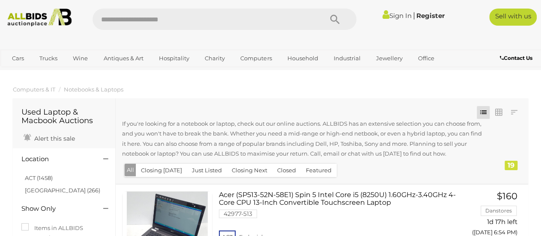
click at [392, 13] on link "Sign In" at bounding box center [396, 16] width 29 height 8
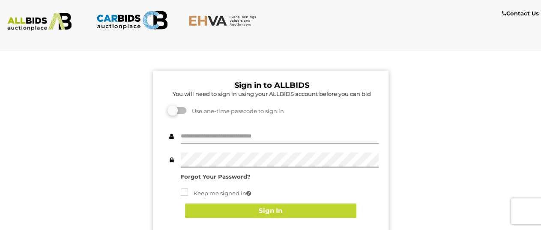
type input "**********"
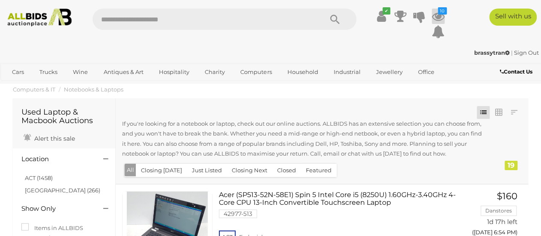
click at [440, 13] on icon "10" at bounding box center [442, 10] width 9 height 7
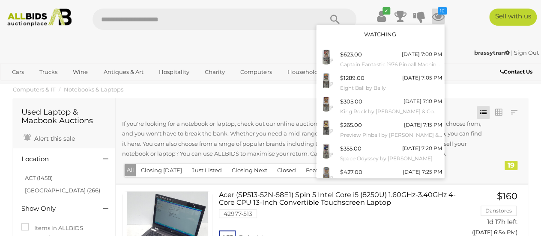
click at [380, 30] on div "Watching" at bounding box center [380, 34] width 128 height 18
click at [379, 33] on link "Watching" at bounding box center [380, 34] width 32 height 7
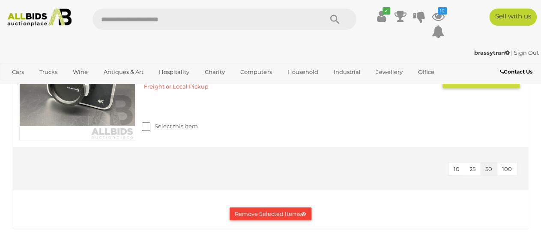
scroll to position [1713, 0]
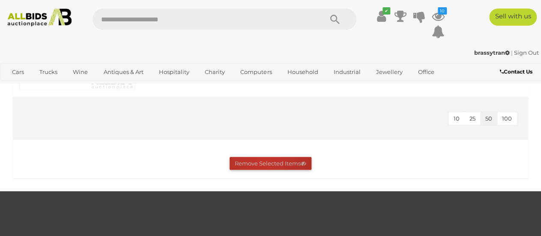
click at [262, 168] on button "Remove Selected Items" at bounding box center [271, 163] width 82 height 13
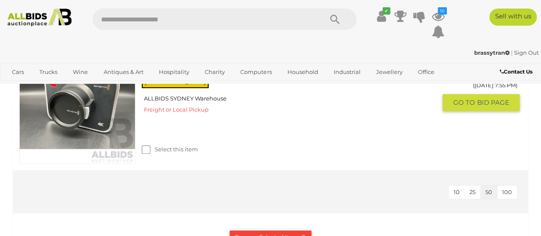
scroll to position [1584, 0]
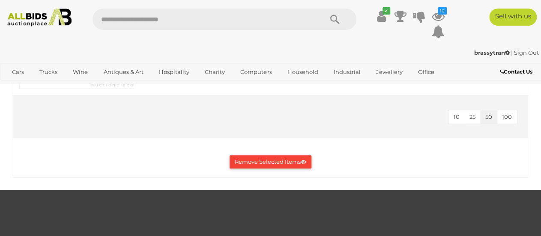
click at [274, 166] on button "Remove Selected Items" at bounding box center [271, 161] width 82 height 13
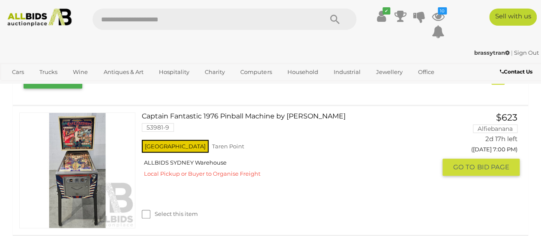
scroll to position [128, 0]
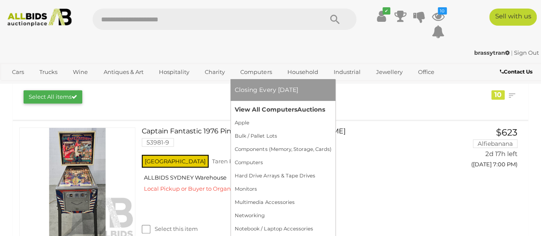
click at [256, 108] on link "View All Computers Auctions" at bounding box center [283, 109] width 96 height 13
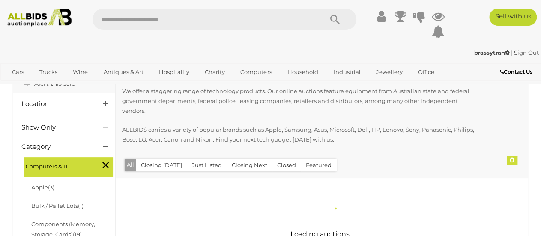
scroll to position [128, 0]
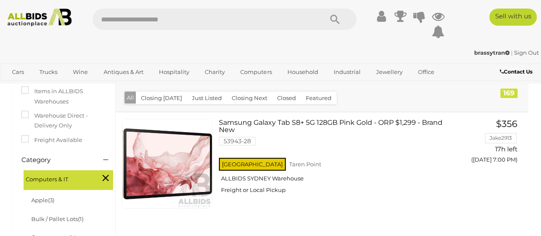
scroll to position [214, 0]
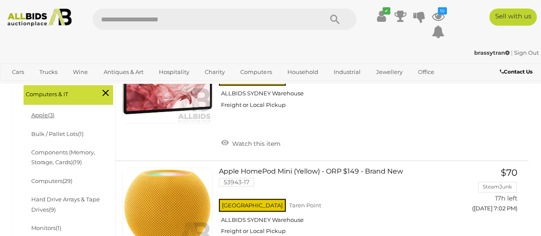
click at [41, 116] on link "Apple (3)" at bounding box center [42, 115] width 23 height 7
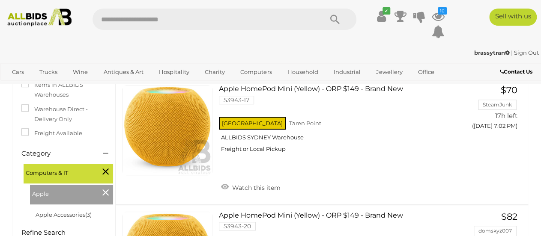
scroll to position [214, 0]
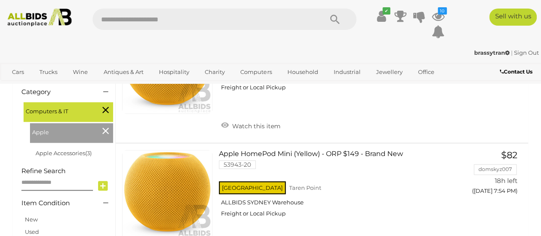
click at [104, 133] on icon at bounding box center [105, 130] width 6 height 11
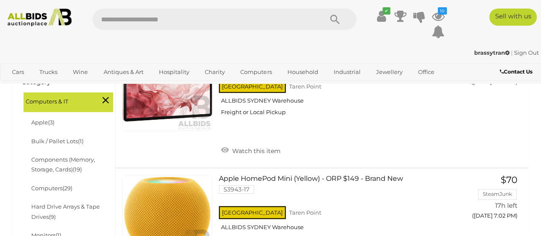
scroll to position [257, 0]
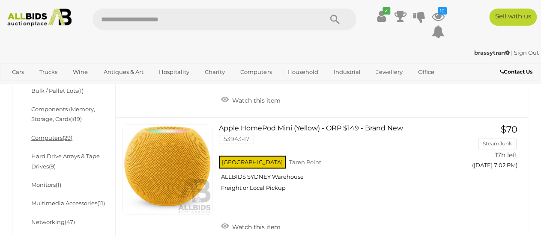
click at [49, 138] on link "Computers (29)" at bounding box center [51, 137] width 41 height 7
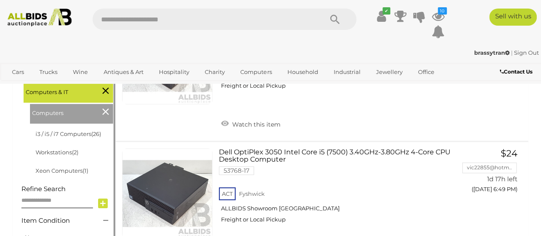
scroll to position [224, 0]
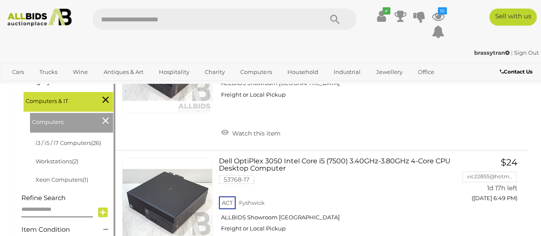
click at [106, 122] on icon at bounding box center [105, 120] width 6 height 11
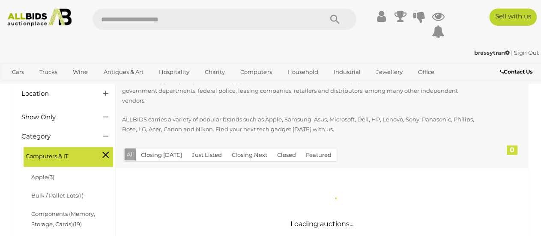
scroll to position [128, 0]
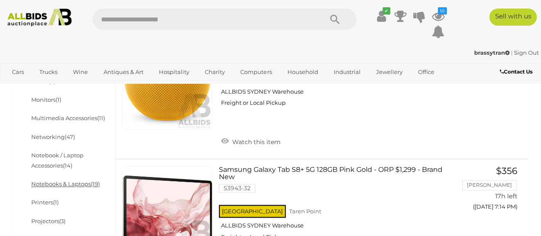
scroll to position [385, 0]
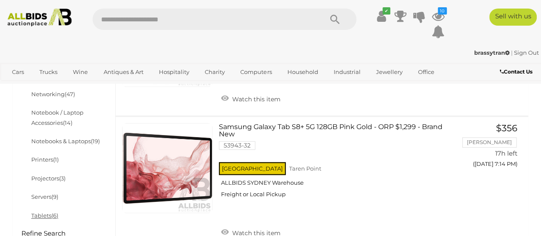
click at [45, 214] on link "Tablets (6)" at bounding box center [44, 215] width 27 height 7
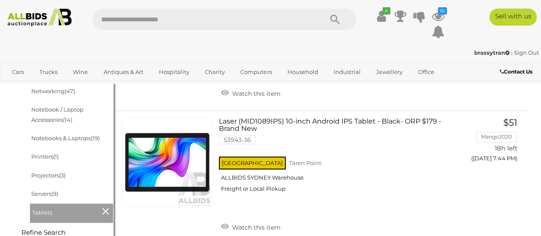
scroll to position [385, 0]
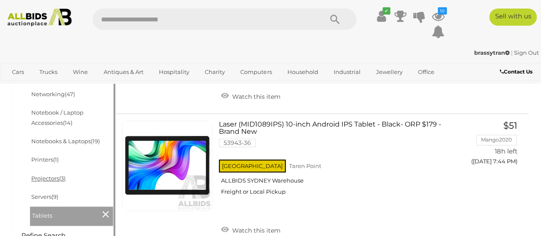
click at [46, 178] on link "Projectors (3)" at bounding box center [48, 178] width 34 height 7
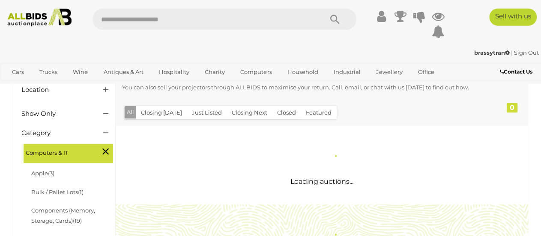
scroll to position [128, 0]
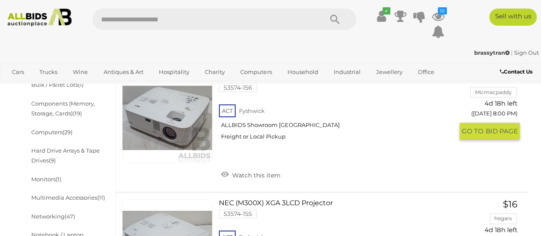
scroll to position [342, 0]
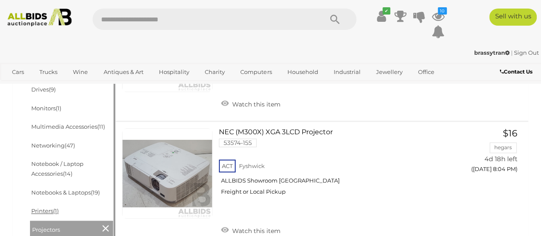
click at [44, 211] on link "Printers (1)" at bounding box center [44, 211] width 27 height 7
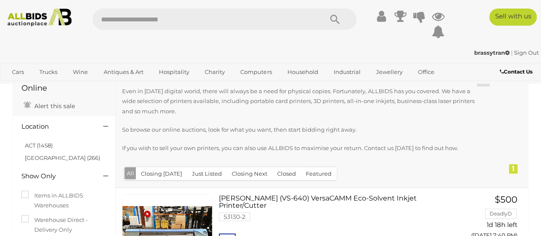
scroll to position [85, 0]
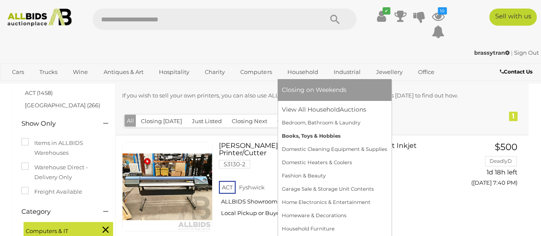
click at [293, 134] on link "Books, Toys & Hobbies" at bounding box center [334, 136] width 105 height 13
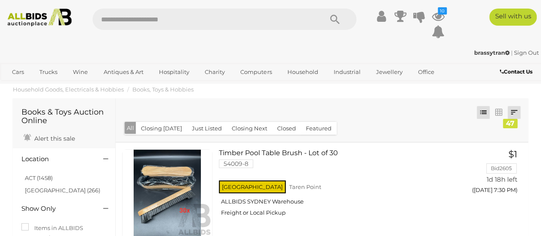
click at [512, 114] on link at bounding box center [513, 112] width 13 height 13
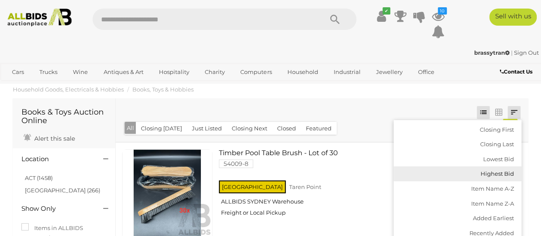
click at [489, 173] on link "Highest Bid" at bounding box center [458, 174] width 128 height 15
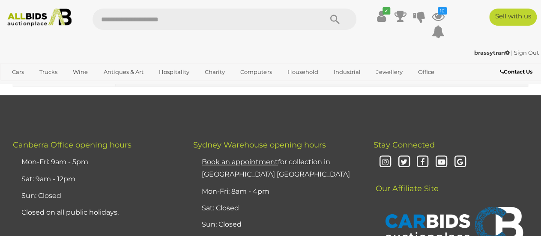
scroll to position [6167, 0]
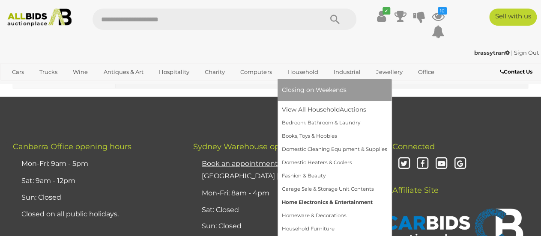
click at [309, 199] on link "Home Electronics & Entertainment" at bounding box center [334, 202] width 105 height 13
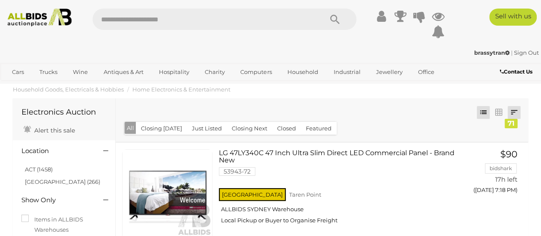
click at [515, 112] on link at bounding box center [513, 112] width 13 height 13
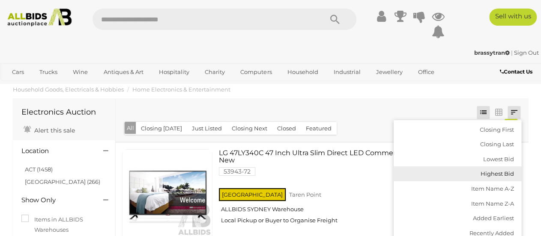
click at [493, 168] on link "Highest Bid" at bounding box center [458, 174] width 128 height 15
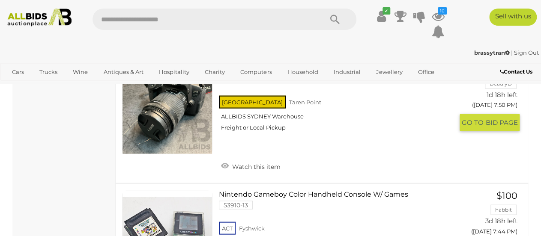
scroll to position [2184, 0]
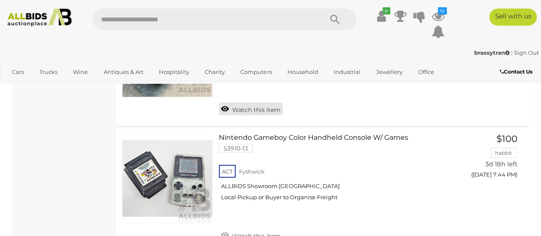
click at [253, 116] on link "Watch this item" at bounding box center [251, 109] width 64 height 13
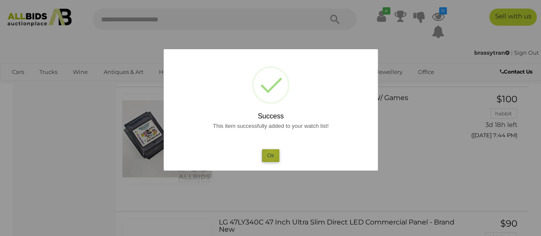
click at [271, 154] on button "Ok" at bounding box center [271, 155] width 18 height 12
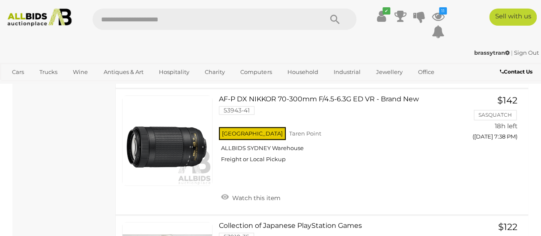
scroll to position [1842, 0]
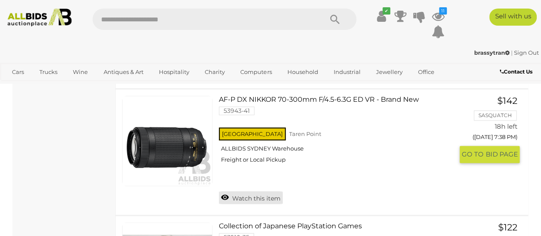
click at [246, 204] on link "Watch this item" at bounding box center [251, 197] width 64 height 13
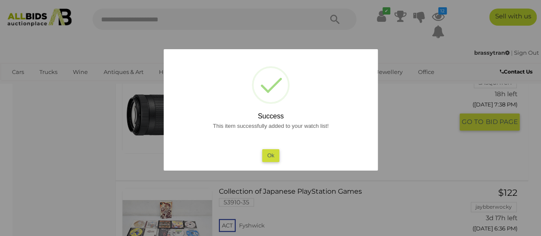
click at [267, 154] on button "Ok" at bounding box center [271, 155] width 18 height 12
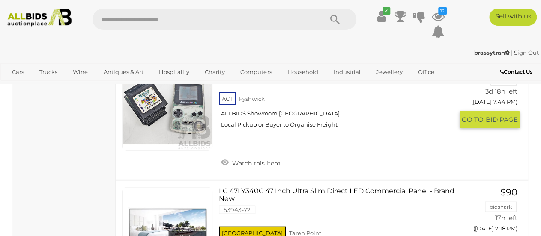
scroll to position [2269, 0]
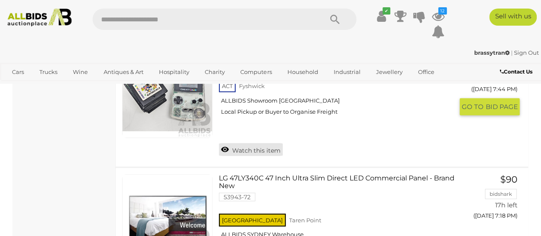
click at [262, 156] on link "Watch this item" at bounding box center [251, 149] width 64 height 13
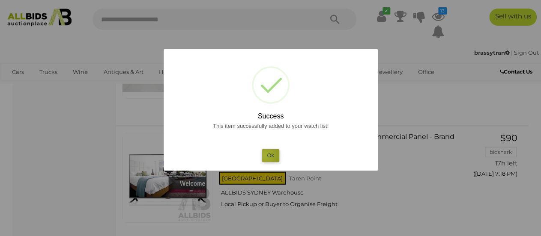
click at [265, 156] on button "Ok" at bounding box center [271, 155] width 18 height 12
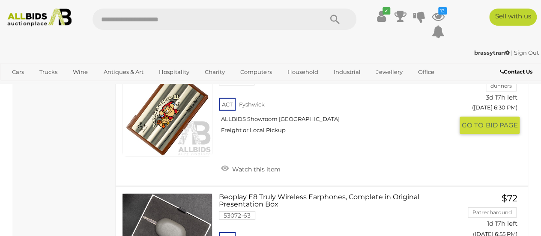
scroll to position [2526, 0]
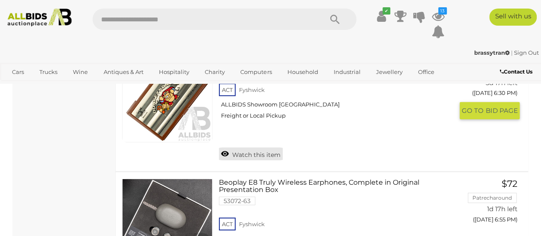
click at [259, 161] on link "Watch this item" at bounding box center [251, 154] width 64 height 13
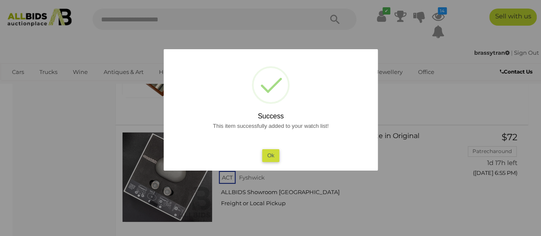
click at [269, 158] on button "Ok" at bounding box center [271, 155] width 18 height 12
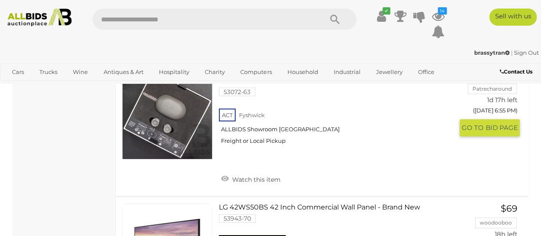
scroll to position [2698, 0]
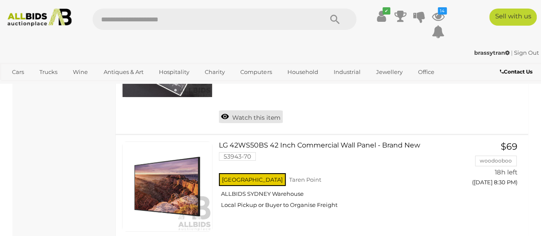
click at [254, 123] on link "Watch this item" at bounding box center [251, 116] width 64 height 13
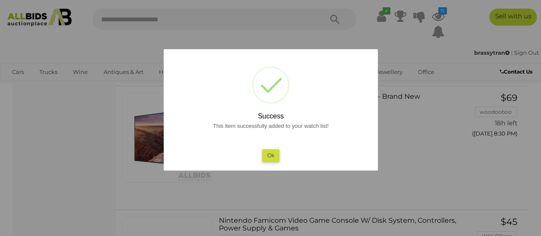
click at [268, 155] on button "Ok" at bounding box center [271, 155] width 18 height 12
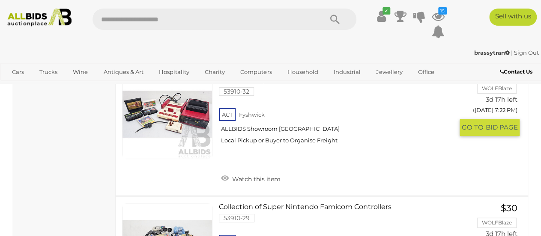
scroll to position [2912, 0]
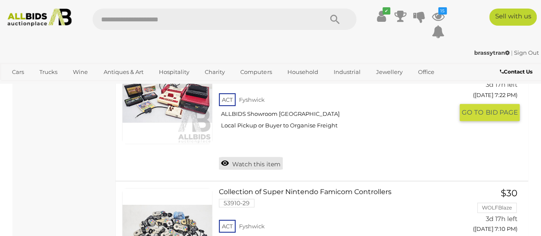
click at [251, 170] on link "Watch this item" at bounding box center [251, 163] width 64 height 13
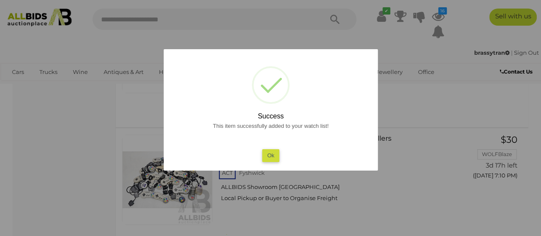
click at [273, 156] on button "Ok" at bounding box center [271, 155] width 18 height 12
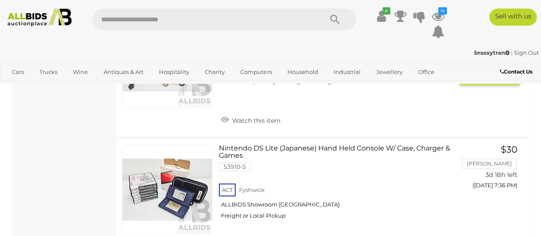
scroll to position [3126, 0]
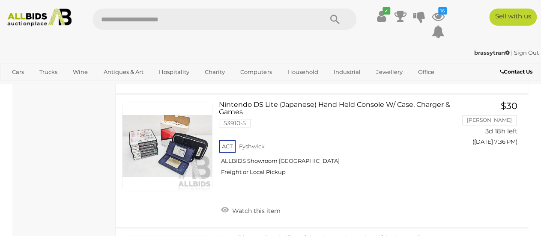
click at [255, 83] on link "Watch this item" at bounding box center [251, 76] width 64 height 13
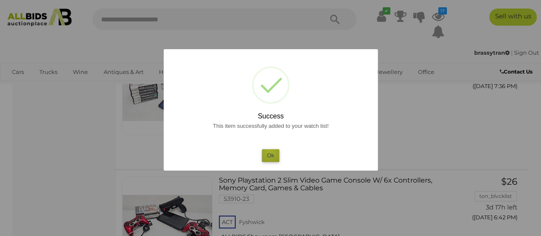
click at [270, 151] on button "Ok" at bounding box center [271, 155] width 18 height 12
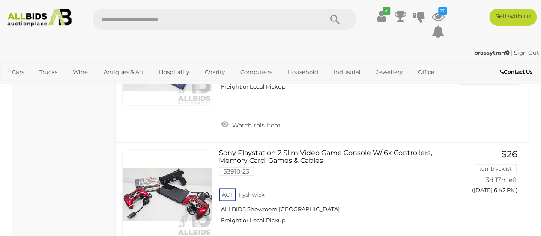
scroll to position [3212, 0]
click at [253, 131] on link "Watch this item" at bounding box center [251, 124] width 64 height 13
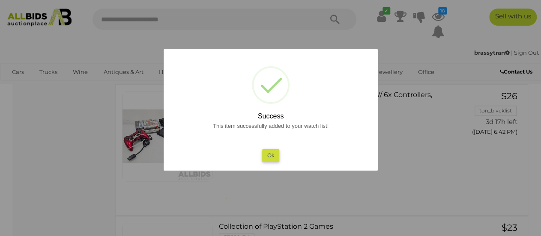
click at [270, 153] on button "Ok" at bounding box center [271, 155] width 18 height 12
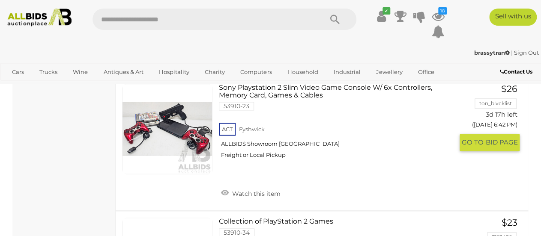
scroll to position [3297, 0]
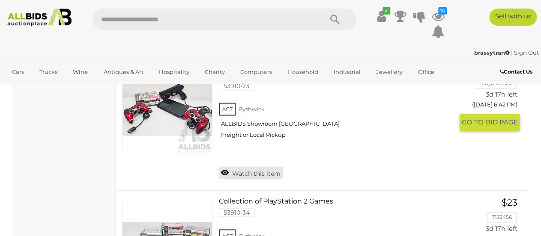
click at [254, 179] on link "Watch this item" at bounding box center [251, 173] width 64 height 13
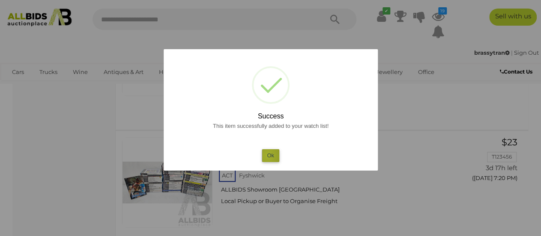
click at [268, 156] on button "Ok" at bounding box center [271, 155] width 18 height 12
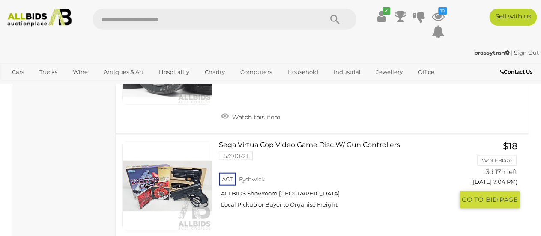
scroll to position [3683, 0]
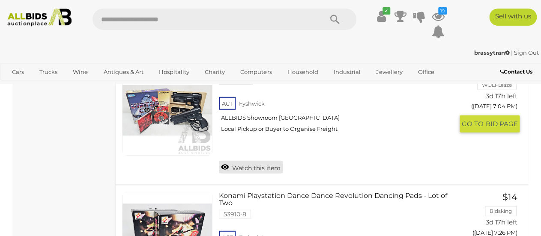
click at [256, 174] on link "Watch this item" at bounding box center [251, 167] width 64 height 13
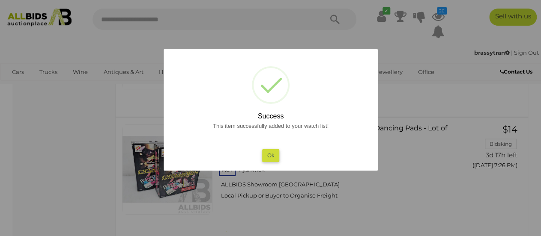
click at [266, 155] on button "Ok" at bounding box center [271, 155] width 18 height 12
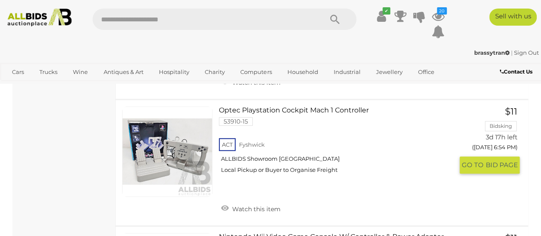
scroll to position [4411, 0]
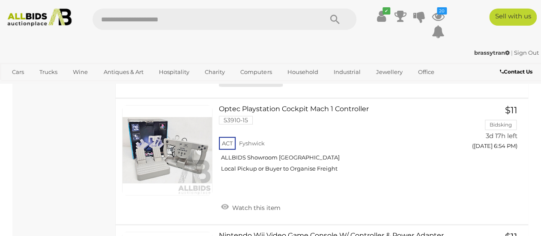
click at [252, 87] on link "Watch this item" at bounding box center [251, 80] width 64 height 13
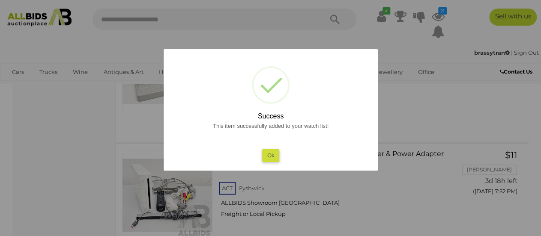
click at [270, 157] on button "Ok" at bounding box center [271, 155] width 18 height 12
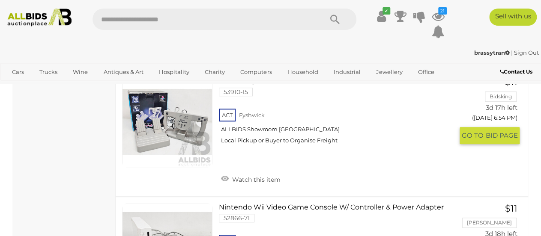
scroll to position [4454, 0]
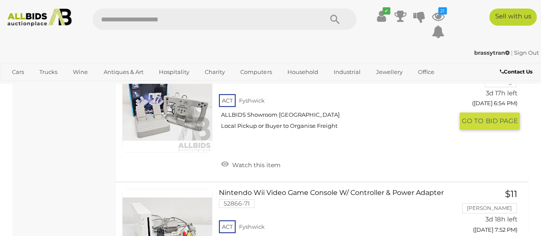
click at [258, 171] on link "Watch this item" at bounding box center [251, 164] width 64 height 13
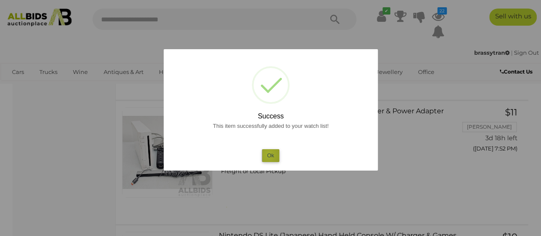
click at [269, 155] on button "Ok" at bounding box center [271, 155] width 18 height 12
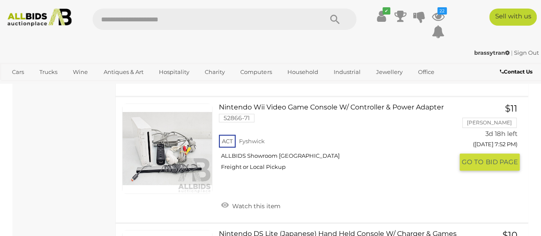
scroll to position [4625, 0]
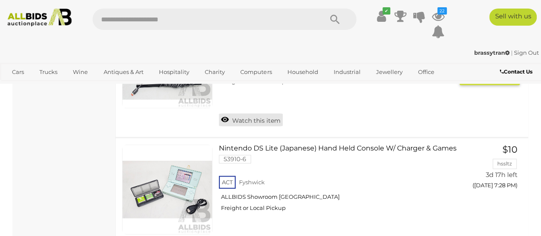
click at [263, 126] on link "Watch this item" at bounding box center [251, 119] width 64 height 13
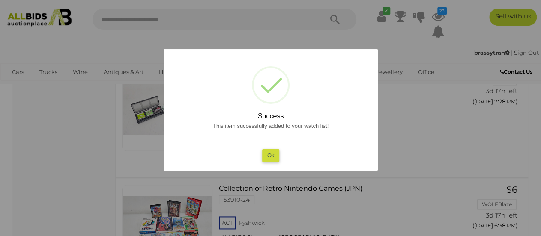
click at [268, 157] on button "Ok" at bounding box center [271, 155] width 18 height 12
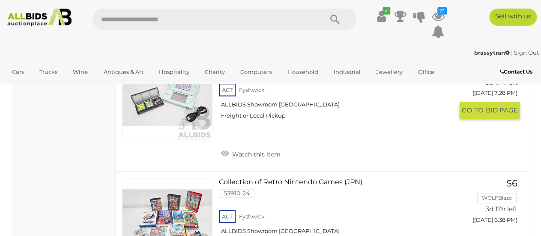
scroll to position [4753, 0]
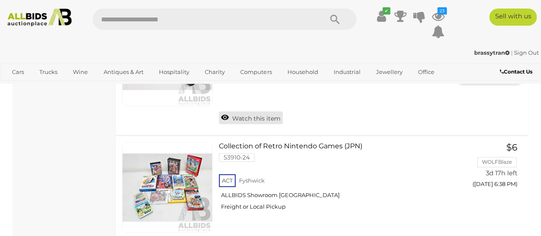
click at [255, 124] on link "Watch this item" at bounding box center [251, 117] width 64 height 13
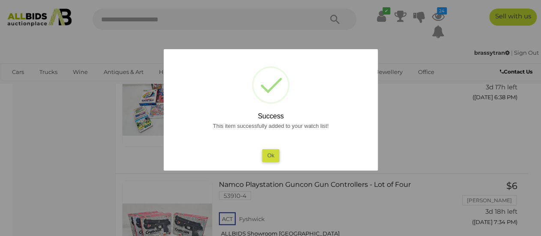
click at [272, 154] on button "Ok" at bounding box center [271, 155] width 18 height 12
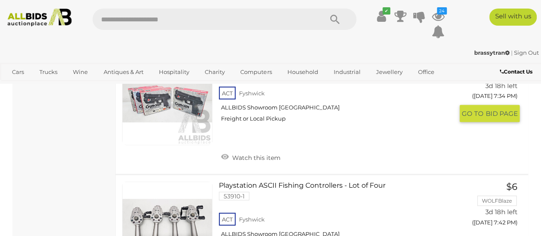
scroll to position [5010, 0]
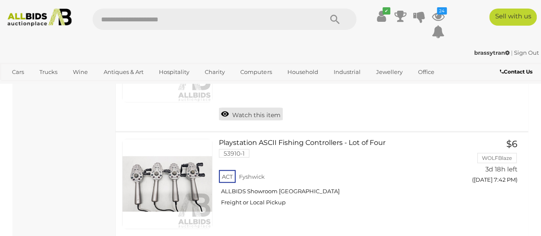
click at [259, 121] on link "Watch this item" at bounding box center [251, 114] width 64 height 13
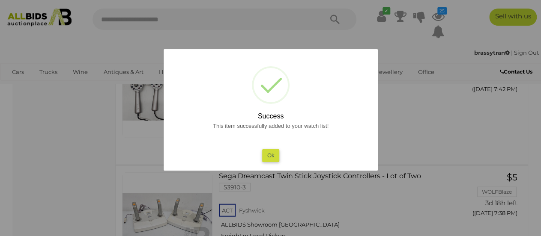
click at [274, 152] on button "Ok" at bounding box center [271, 155] width 18 height 12
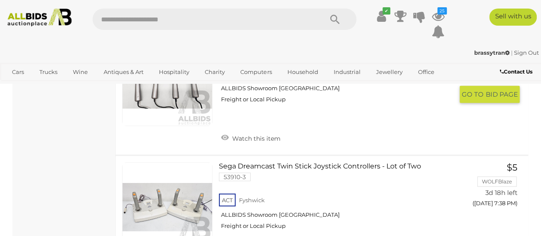
scroll to position [5139, 0]
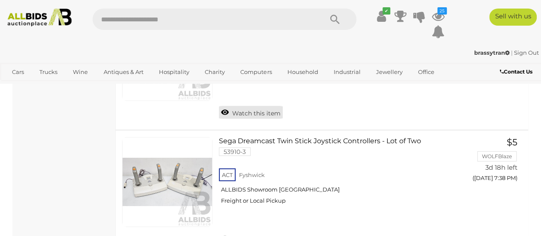
click at [266, 119] on link "Watch this item" at bounding box center [251, 112] width 64 height 13
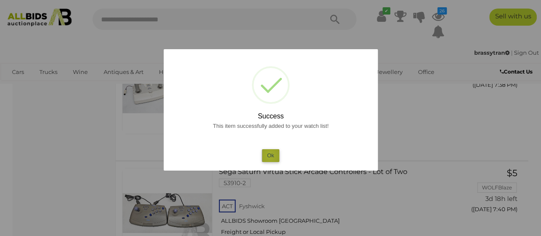
click at [270, 156] on button "Ok" at bounding box center [271, 155] width 18 height 12
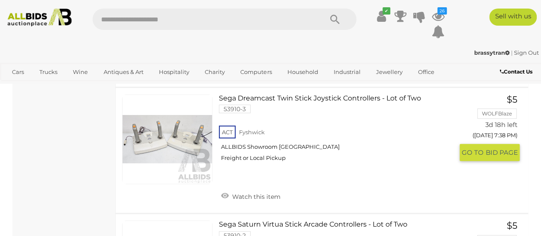
scroll to position [5267, 0]
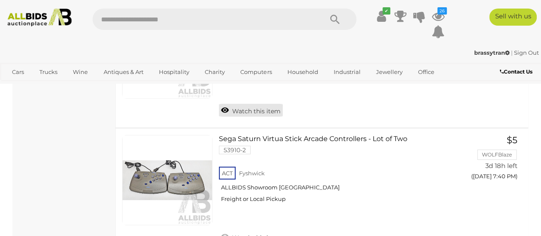
click at [251, 117] on link "Watch this item" at bounding box center [251, 110] width 64 height 13
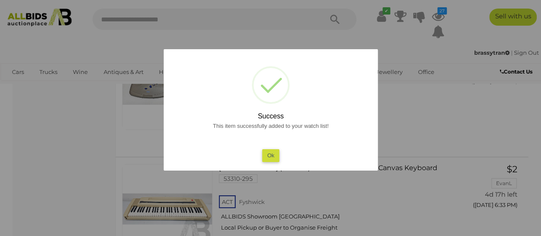
click at [272, 149] on div "This item successfully added to your watch list! Ok" at bounding box center [270, 141] width 197 height 41
click at [269, 160] on button "Ok" at bounding box center [271, 155] width 18 height 12
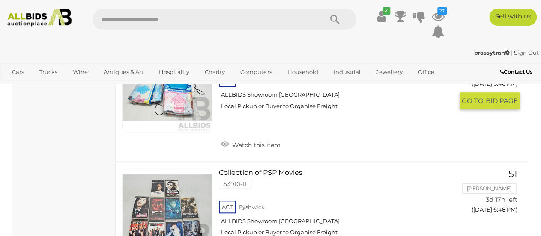
scroll to position [5824, 0]
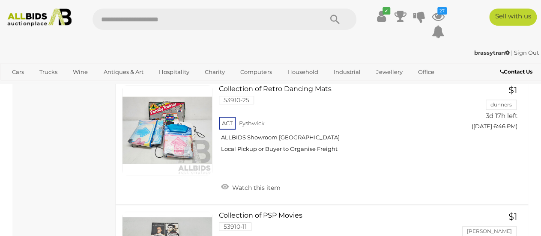
click at [256, 67] on link "Watch this item" at bounding box center [251, 60] width 64 height 13
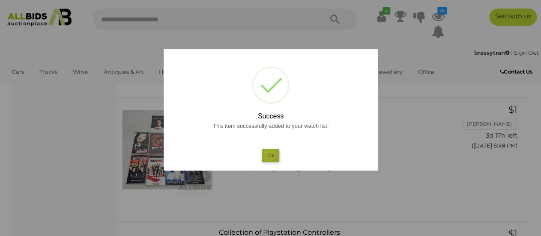
click at [269, 154] on button "Ok" at bounding box center [271, 155] width 18 height 12
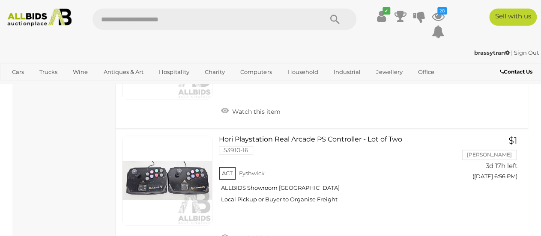
scroll to position [6167, 0]
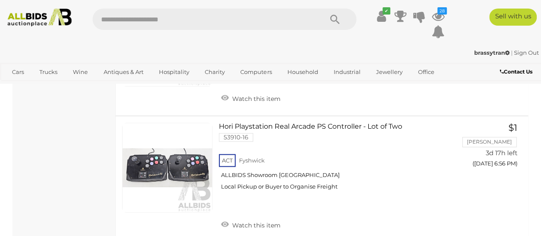
click at [254, 104] on link "Watch this item" at bounding box center [251, 98] width 64 height 13
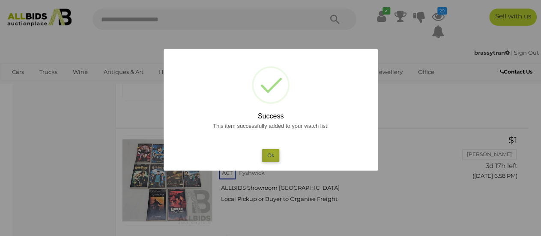
click at [273, 154] on button "Ok" at bounding box center [271, 155] width 18 height 12
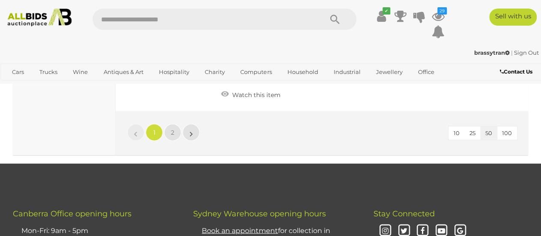
scroll to position [6466, 0]
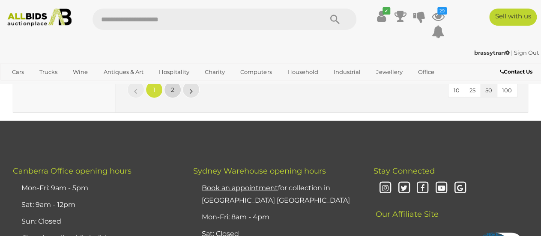
click at [171, 94] on span "2" at bounding box center [172, 90] width 3 height 8
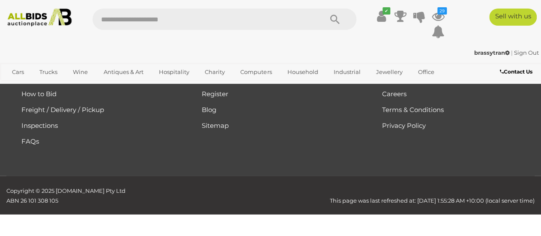
scroll to position [56, 0]
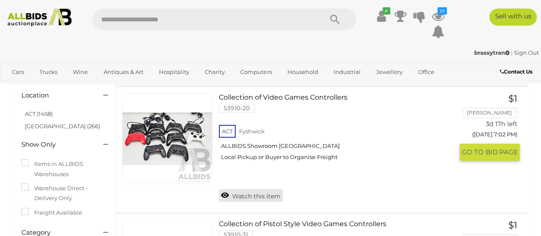
click at [257, 197] on link "Watch this item" at bounding box center [251, 195] width 64 height 13
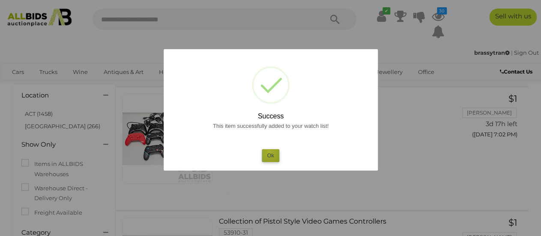
click at [269, 152] on button "Ok" at bounding box center [271, 155] width 18 height 12
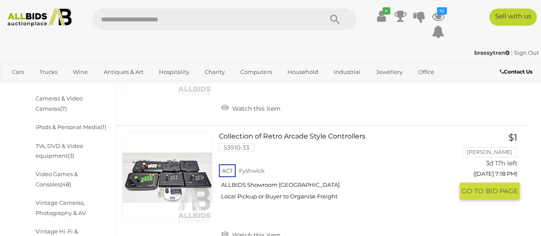
scroll to position [184, 0]
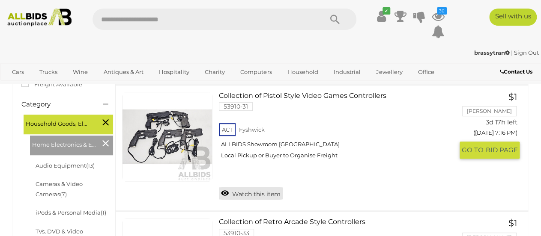
click at [251, 194] on link "Watch this item" at bounding box center [251, 193] width 64 height 13
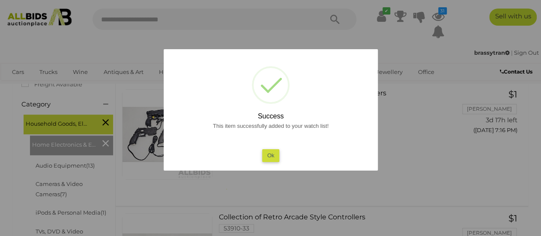
click at [272, 158] on button "Ok" at bounding box center [271, 155] width 18 height 12
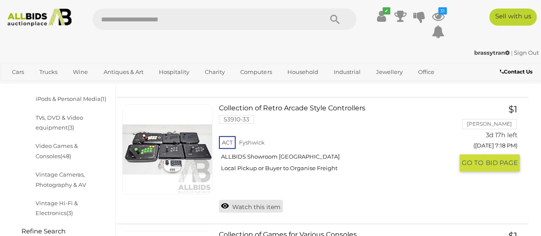
scroll to position [313, 0]
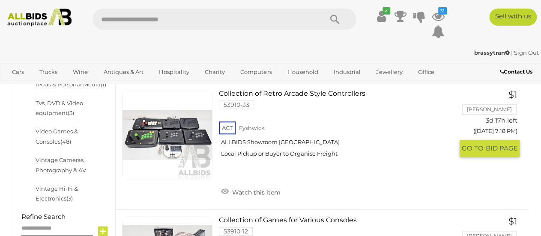
click at [260, 192] on link "Watch this item" at bounding box center [251, 191] width 64 height 13
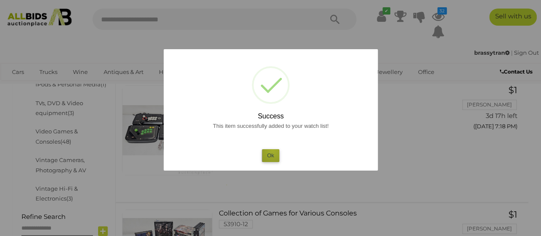
click at [273, 150] on button "Ok" at bounding box center [271, 155] width 18 height 12
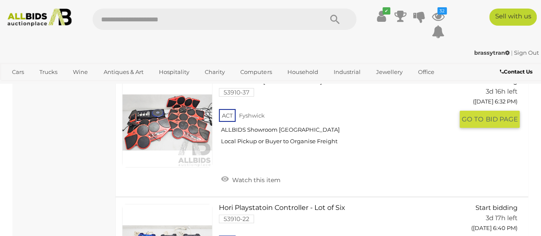
scroll to position [1340, 0]
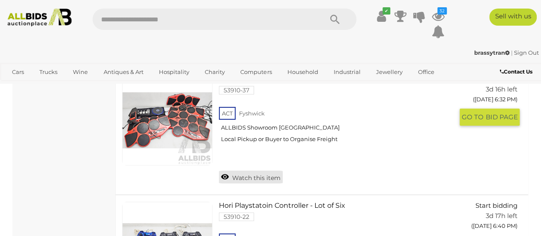
click at [255, 184] on link "Watch this item" at bounding box center [251, 177] width 64 height 13
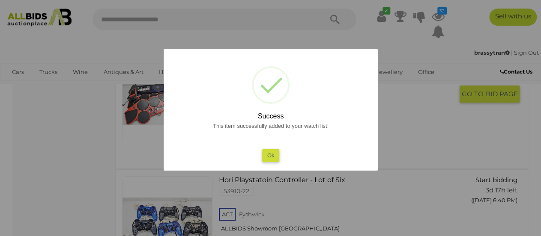
click at [268, 152] on button "Ok" at bounding box center [271, 155] width 18 height 12
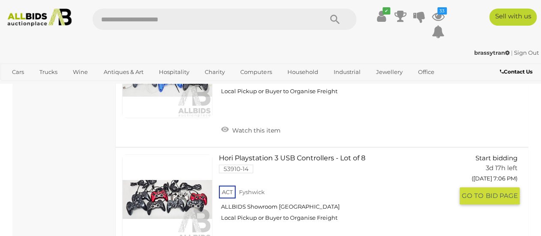
scroll to position [1469, 0]
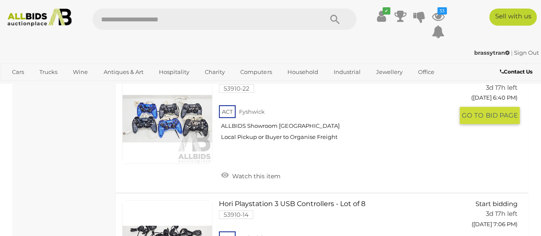
click at [252, 182] on link "Watch this item" at bounding box center [251, 175] width 64 height 13
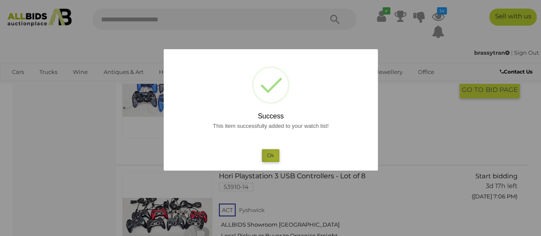
click at [274, 156] on button "Ok" at bounding box center [271, 155] width 18 height 12
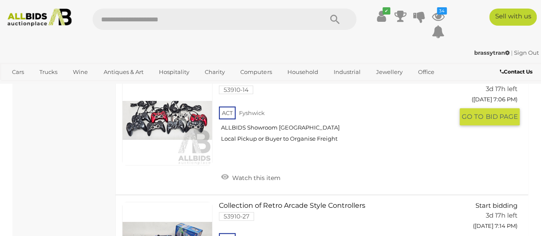
scroll to position [1683, 0]
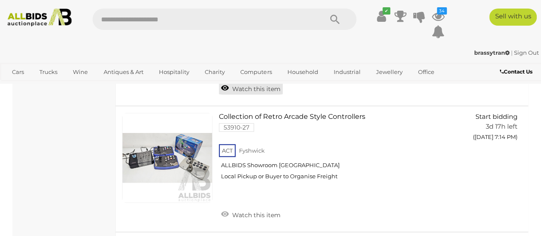
click at [251, 95] on link "Watch this item" at bounding box center [251, 88] width 64 height 13
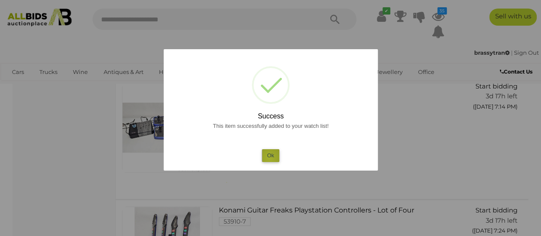
click at [269, 158] on button "Ok" at bounding box center [271, 155] width 18 height 12
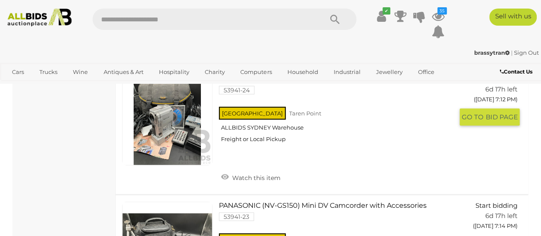
scroll to position [2368, 0]
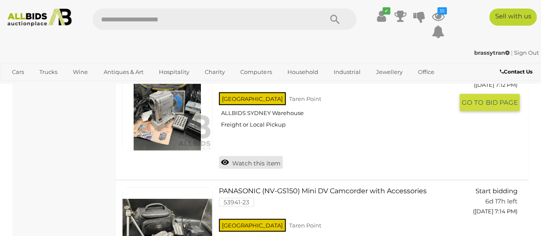
click at [263, 169] on link "Watch this item" at bounding box center [251, 162] width 64 height 13
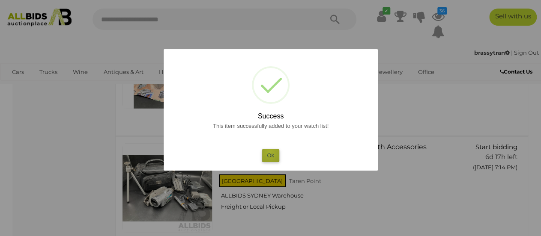
click at [270, 152] on button "Ok" at bounding box center [271, 155] width 18 height 12
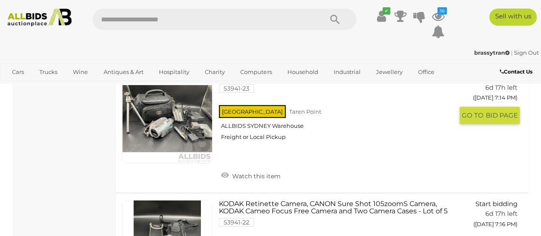
scroll to position [2497, 0]
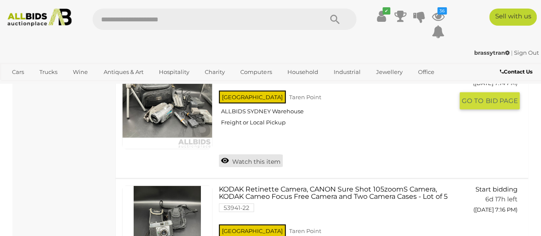
click at [256, 167] on link "Watch this item" at bounding box center [251, 161] width 64 height 13
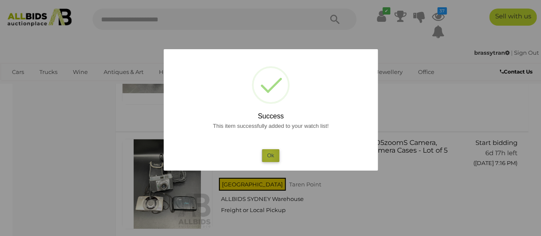
click at [269, 155] on button "Ok" at bounding box center [271, 155] width 18 height 12
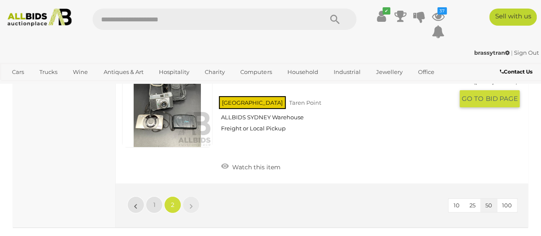
scroll to position [2711, 0]
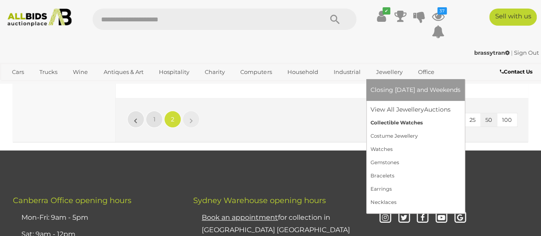
click at [381, 120] on link "Collectible Watches" at bounding box center [415, 122] width 90 height 13
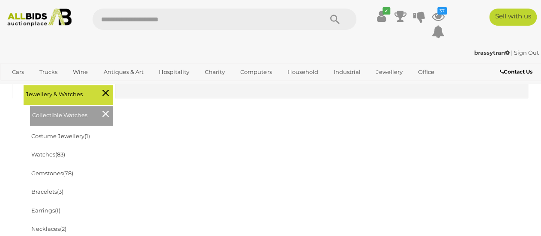
scroll to position [171, 0]
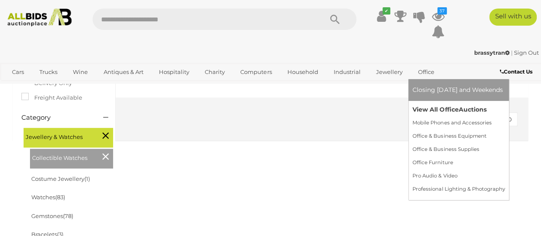
click at [423, 108] on link "View All Office Auctions" at bounding box center [458, 109] width 92 height 13
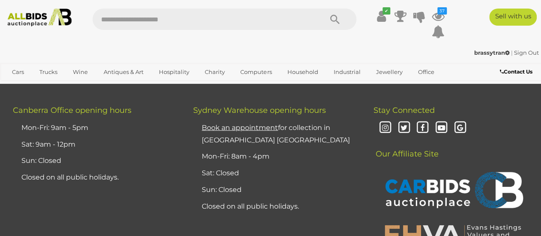
scroll to position [6552, 0]
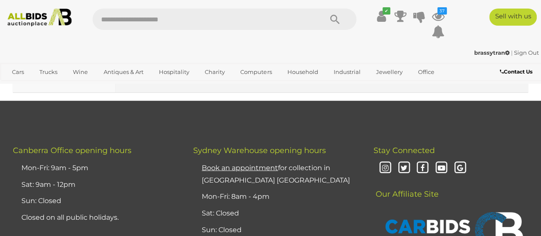
click at [174, 78] on link "2" at bounding box center [172, 69] width 17 height 17
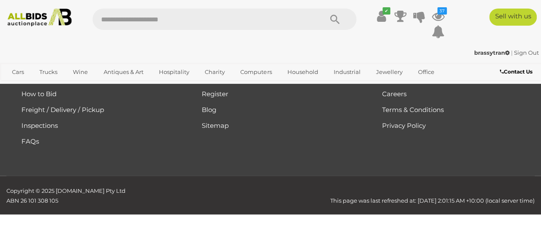
scroll to position [144, 0]
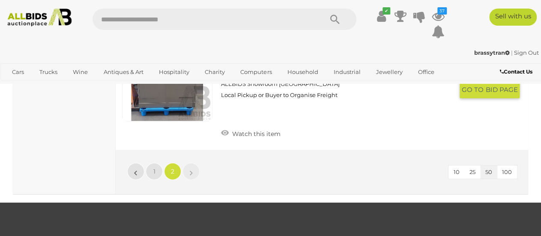
scroll to position [2542, 0]
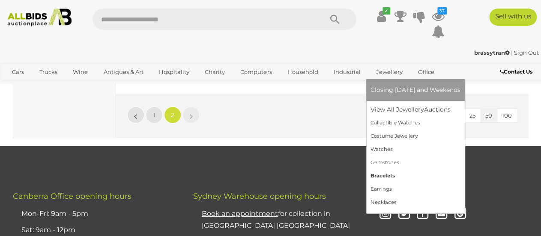
click at [379, 175] on link "Bracelets" at bounding box center [415, 176] width 90 height 13
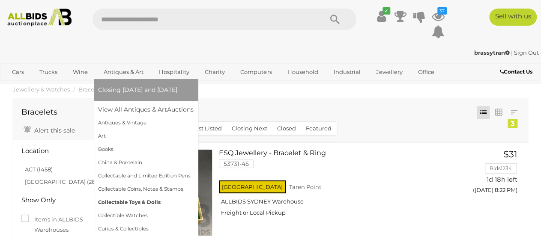
click at [129, 200] on link "Collectable Toys & Dolls" at bounding box center [146, 202] width 96 height 13
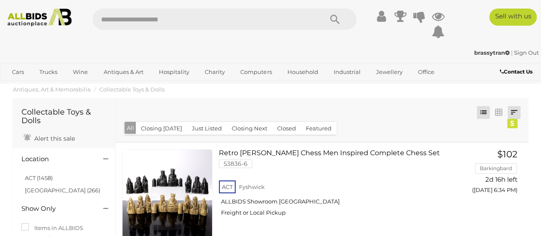
click at [517, 110] on link at bounding box center [513, 112] width 13 height 13
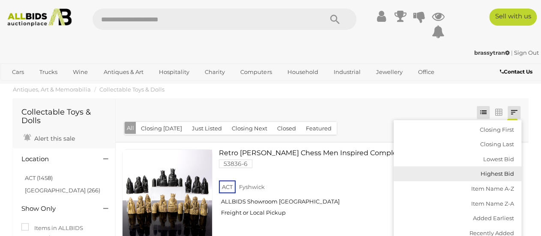
click at [492, 169] on link "Highest Bid" at bounding box center [458, 174] width 128 height 15
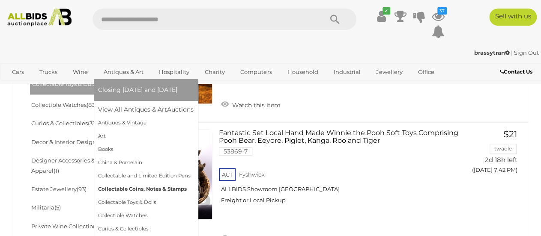
scroll to position [428, 0]
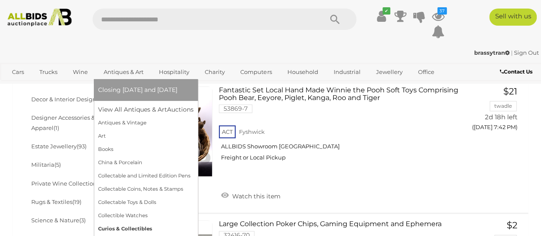
click at [122, 228] on link "Curios & Collectibles" at bounding box center [146, 229] width 96 height 13
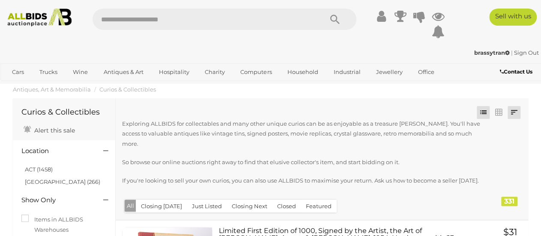
click at [513, 112] on link at bounding box center [513, 112] width 13 height 13
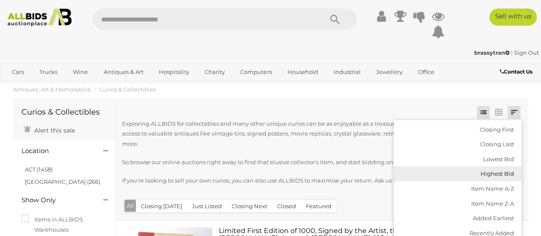
click at [504, 169] on link "Highest Bid" at bounding box center [458, 174] width 128 height 15
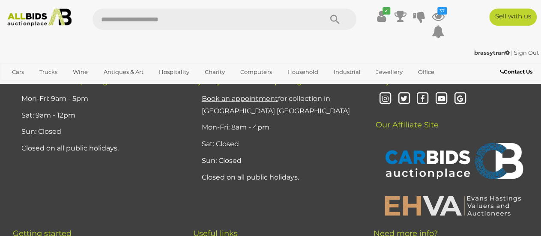
scroll to position [6466, 0]
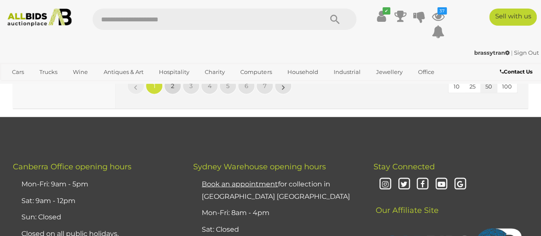
click at [171, 90] on span "2" at bounding box center [172, 86] width 3 height 8
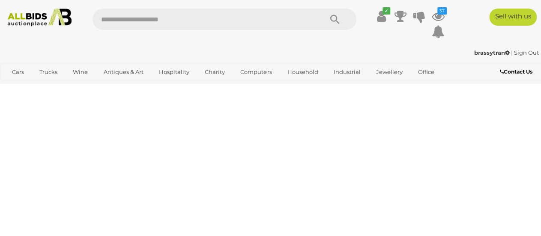
scroll to position [124, 0]
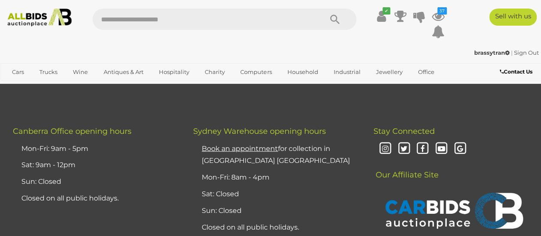
scroll to position [6548, 0]
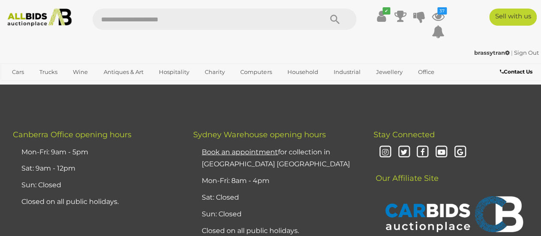
click at [191, 57] on span "3" at bounding box center [190, 54] width 3 height 8
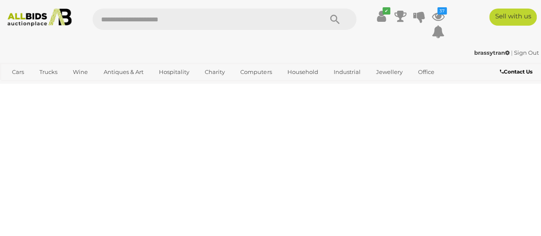
scroll to position [124, 0]
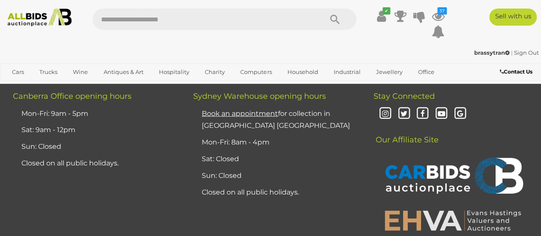
scroll to position [6591, 0]
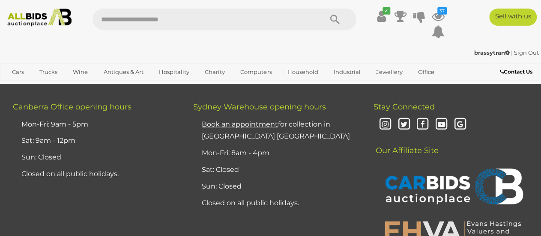
click at [209, 30] on span "4" at bounding box center [210, 26] width 4 height 8
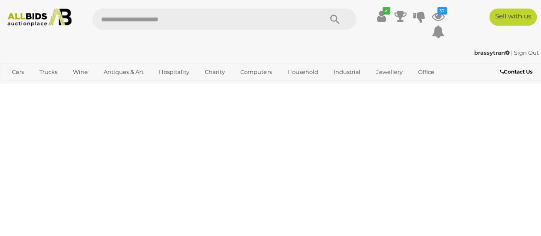
scroll to position [124, 0]
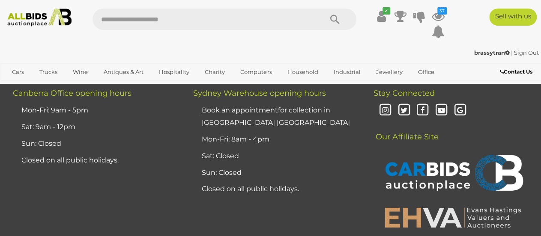
scroll to position [6719, 0]
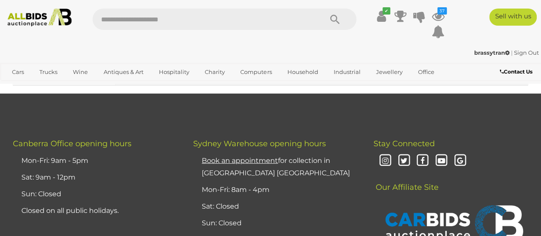
click at [229, 66] on span "5" at bounding box center [227, 63] width 3 height 8
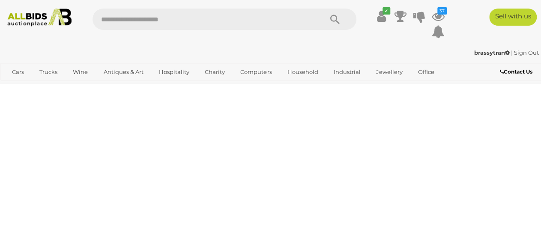
scroll to position [124, 0]
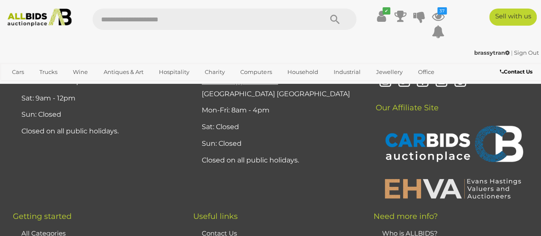
scroll to position [6548, 0]
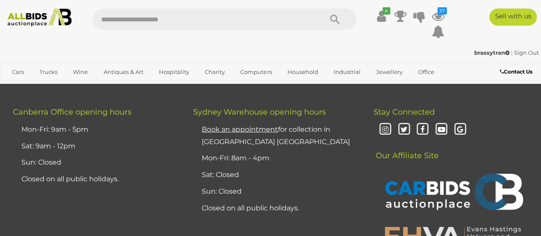
click at [247, 35] on span "6" at bounding box center [247, 31] width 4 height 8
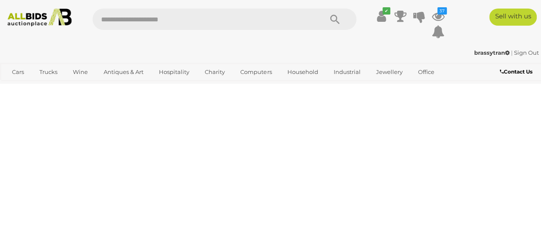
scroll to position [124, 0]
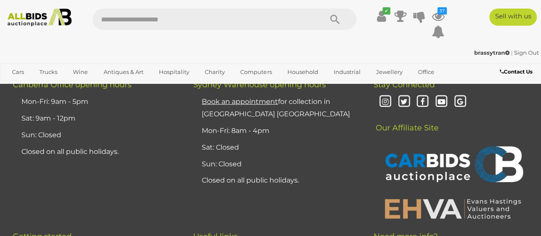
scroll to position [6719, 0]
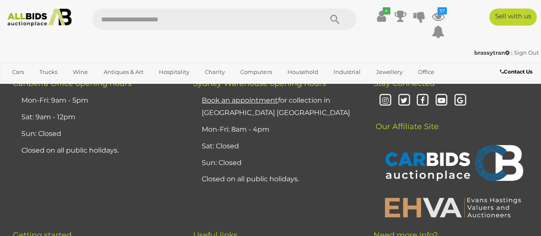
click at [264, 6] on span "7" at bounding box center [264, 2] width 3 height 8
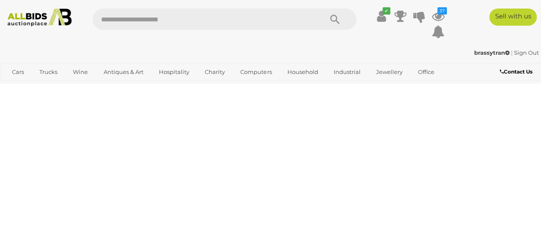
scroll to position [124, 0]
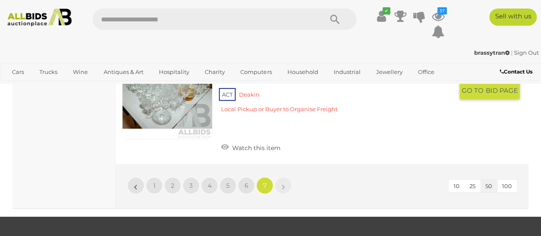
scroll to position [4107, 0]
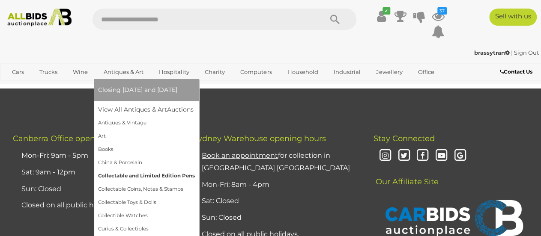
click at [118, 175] on link "Collectable and Limited Edition Pens" at bounding box center [146, 176] width 97 height 13
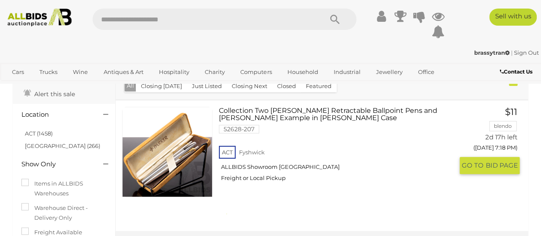
scroll to position [42, 0]
